Goal: Find contact information: Find contact information

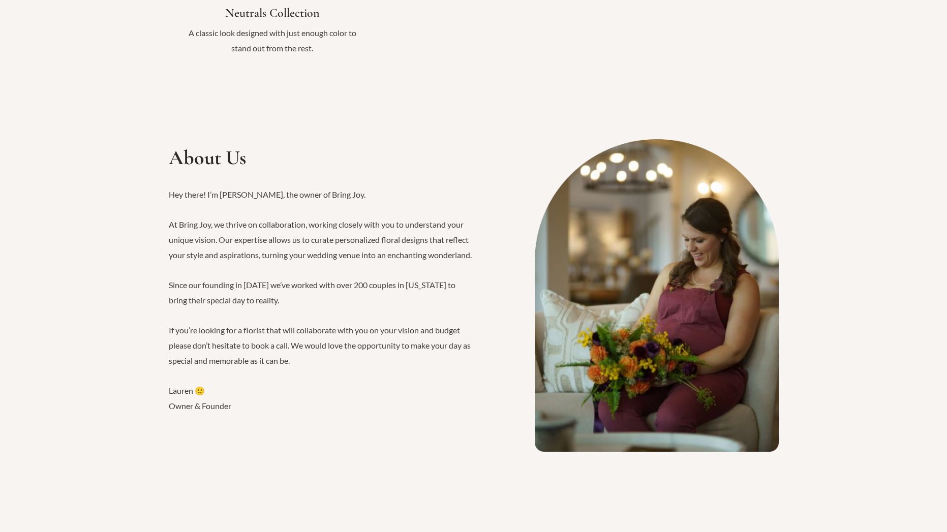
scroll to position [1423, 0]
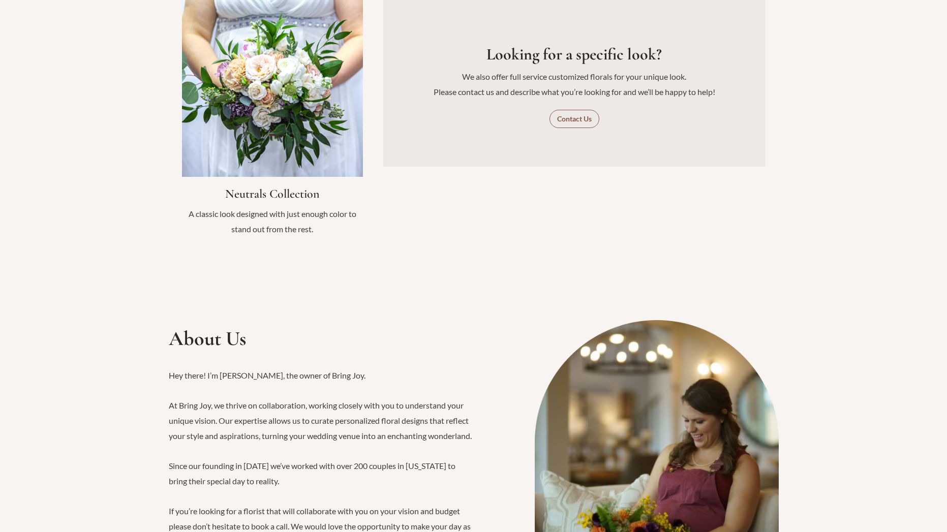
click at [570, 110] on link "Contact Us" at bounding box center [574, 119] width 50 height 18
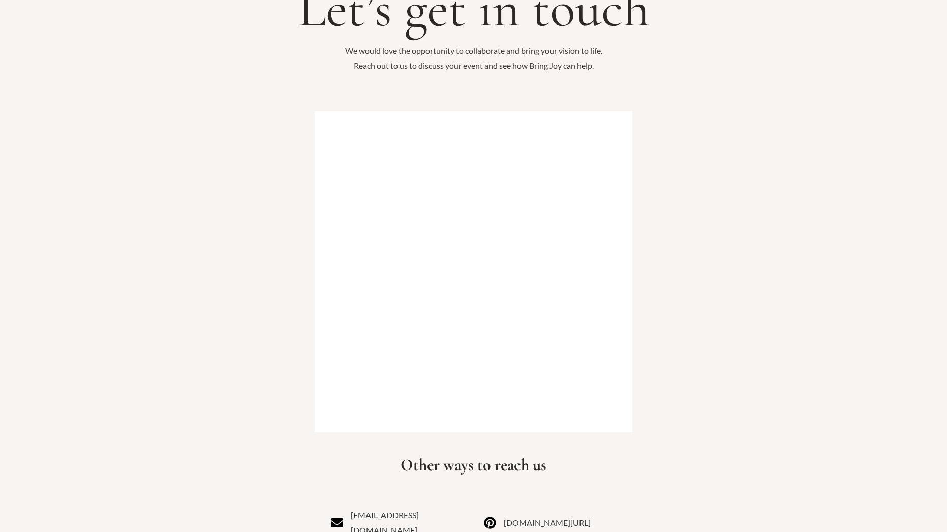
scroll to position [153, 0]
